Goal: Task Accomplishment & Management: Manage account settings

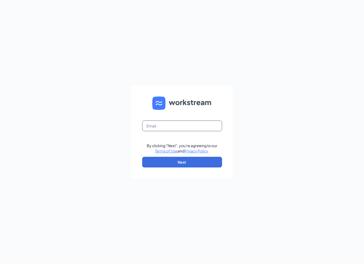
click at [161, 127] on input "text" at bounding box center [182, 125] width 80 height 11
type input "[EMAIL_ADDRESS][DOMAIN_NAME]"
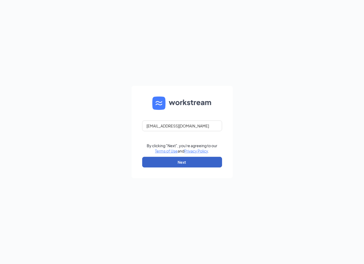
click at [181, 162] on button "Next" at bounding box center [182, 162] width 80 height 11
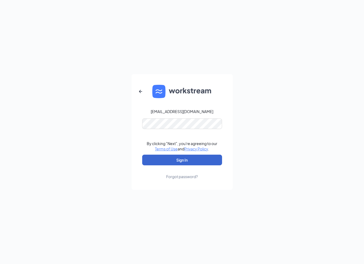
click at [176, 160] on button "Sign In" at bounding box center [182, 159] width 80 height 11
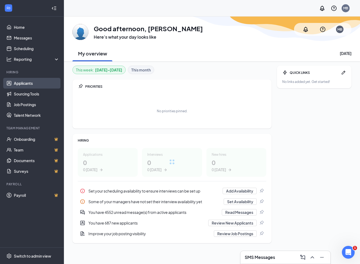
click at [26, 83] on link "Applicants" at bounding box center [37, 83] width 46 height 11
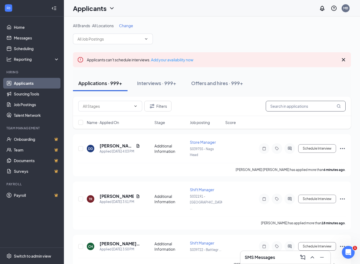
click at [280, 108] on input "text" at bounding box center [306, 106] width 80 height 11
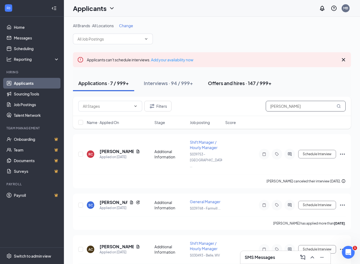
type input "[PERSON_NAME]"
click at [235, 83] on div "Offers and hires · 147 / 999+" at bounding box center [240, 83] width 64 height 7
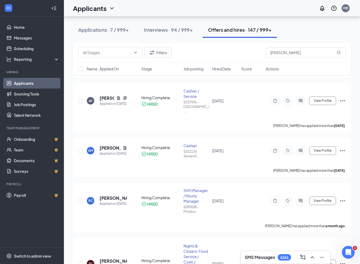
scroll to position [373, 0]
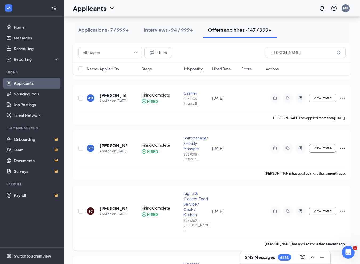
click at [344, 208] on icon "Ellipses" at bounding box center [342, 211] width 6 height 6
click at [317, 199] on p "[PERSON_NAME] not hired" at bounding box center [318, 203] width 46 height 11
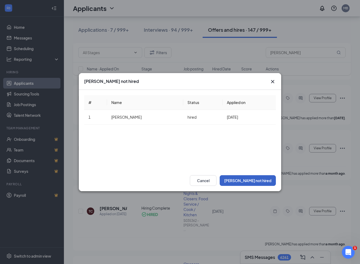
click at [246, 181] on button "[PERSON_NAME] not hired" at bounding box center [248, 180] width 56 height 11
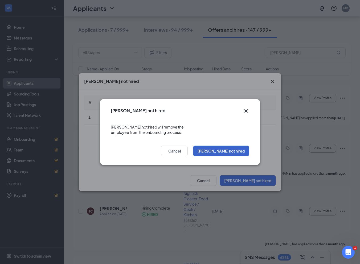
click at [229, 150] on button "[PERSON_NAME] not hired" at bounding box center [221, 150] width 56 height 11
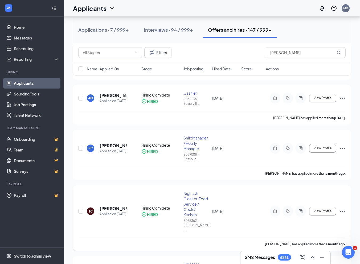
click at [340, 210] on icon "Ellipses" at bounding box center [342, 210] width 5 height 1
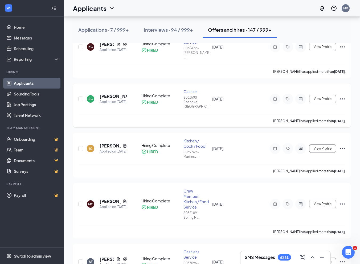
scroll to position [53, 0]
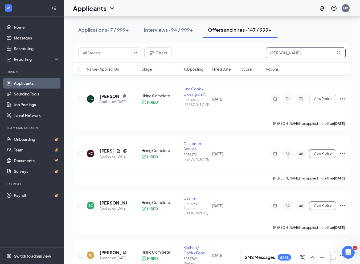
drag, startPoint x: 340, startPoint y: 55, endPoint x: 336, endPoint y: 51, distance: 4.9
click at [340, 55] on icon "MagnifyingGlass" at bounding box center [339, 53] width 4 height 4
click at [339, 51] on icon "MagnifyingGlass" at bounding box center [339, 53] width 4 height 4
click at [171, 30] on div "Interviews · 94 / 999+" at bounding box center [168, 29] width 49 height 7
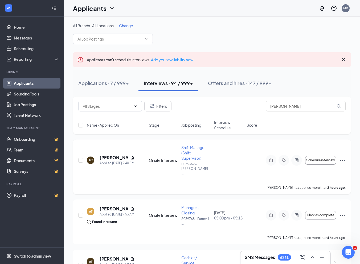
click at [343, 159] on icon "Ellipses" at bounding box center [342, 159] width 5 height 1
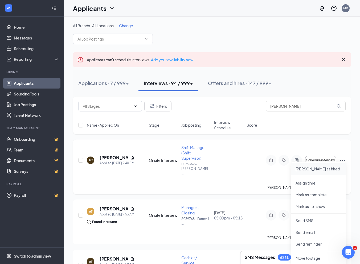
click at [305, 167] on p "[PERSON_NAME] as hired" at bounding box center [319, 168] width 46 height 5
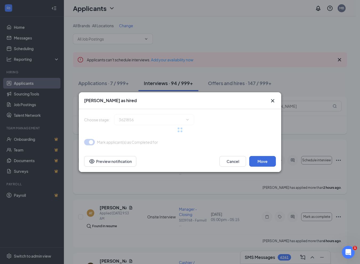
type input "Hiring Complete (final stage)"
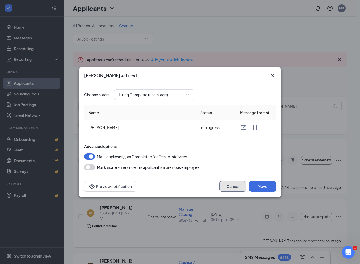
drag, startPoint x: 230, startPoint y: 187, endPoint x: 255, endPoint y: 206, distance: 32.1
click at [230, 187] on button "Cancel" at bounding box center [232, 186] width 27 height 11
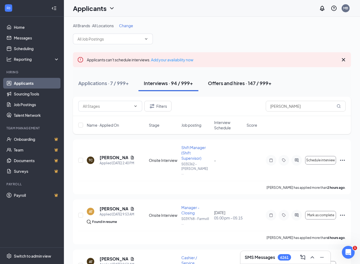
click at [228, 81] on div "Offers and hires · 147 / 999+" at bounding box center [240, 83] width 64 height 7
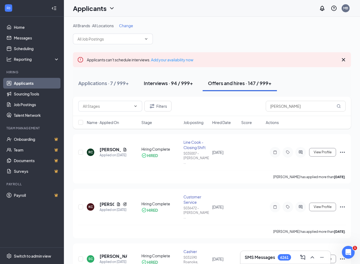
click at [152, 87] on button "Interviews · 94 / 999+" at bounding box center [168, 83] width 60 height 16
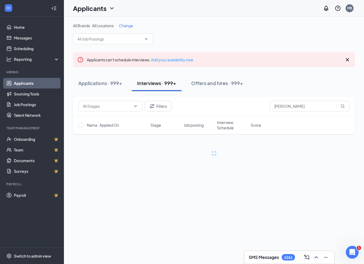
click at [154, 81] on div "Interviews · 999+" at bounding box center [156, 83] width 39 height 7
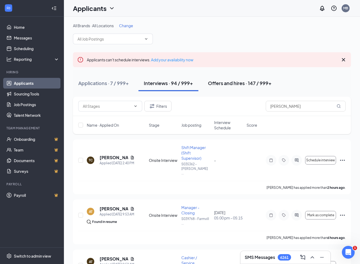
click at [227, 82] on div "Offers and hires · 147 / 999+" at bounding box center [240, 83] width 64 height 7
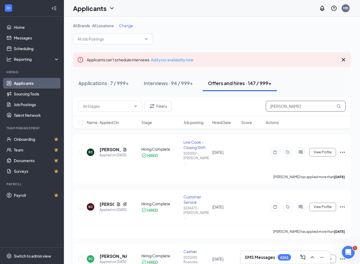
click at [295, 107] on input "[PERSON_NAME]" at bounding box center [306, 106] width 80 height 11
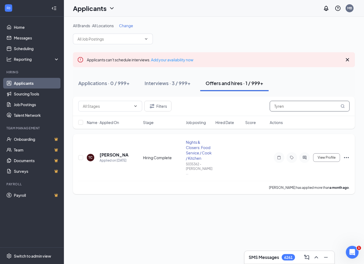
type input "Tyren"
drag, startPoint x: 351, startPoint y: 152, endPoint x: 349, endPoint y: 154, distance: 3.0
click at [349, 154] on div "TC [PERSON_NAME] Applied on [DATE] Hiring Complete Nights & Closers: Food Servi…" at bounding box center [214, 164] width 282 height 60
click at [349, 154] on icon "Ellipses" at bounding box center [346, 157] width 6 height 6
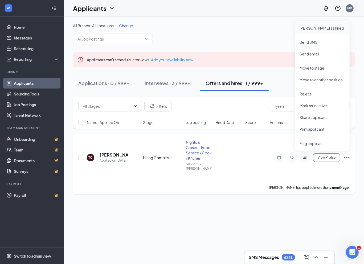
click at [308, 28] on p "[PERSON_NAME] as hired" at bounding box center [323, 27] width 46 height 5
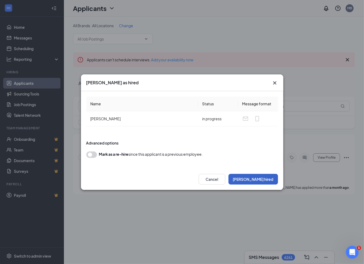
click at [266, 180] on button "[PERSON_NAME] hired" at bounding box center [253, 179] width 50 height 11
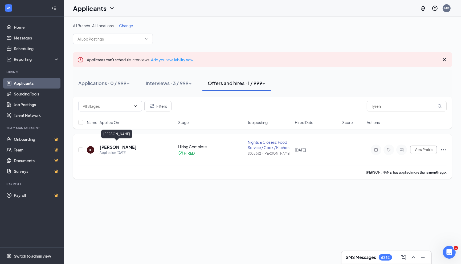
click at [114, 144] on h5 "[PERSON_NAME]" at bounding box center [118, 147] width 37 height 6
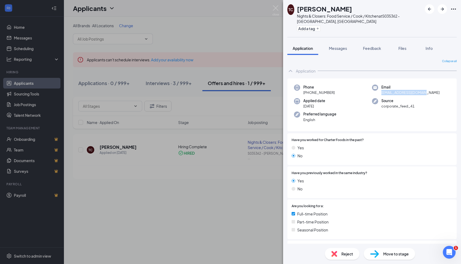
drag, startPoint x: 379, startPoint y: 99, endPoint x: 419, endPoint y: 99, distance: 39.4
click at [364, 95] on span "[EMAIL_ADDRESS][DOMAIN_NAME]" at bounding box center [410, 92] width 58 height 5
click at [364, 107] on div "Source corporate_feed_41" at bounding box center [411, 103] width 78 height 11
drag, startPoint x: 377, startPoint y: 98, endPoint x: 432, endPoint y: 98, distance: 55.4
click at [364, 95] on div "Email [EMAIL_ADDRESS][DOMAIN_NAME]" at bounding box center [411, 89] width 78 height 11
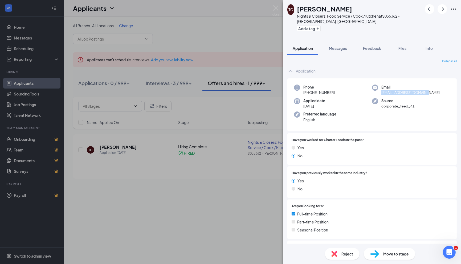
drag, startPoint x: 432, startPoint y: 98, endPoint x: 418, endPoint y: 97, distance: 14.2
copy span "[EMAIL_ADDRESS][DOMAIN_NAME]"
